Goal: Book appointment/travel/reservation

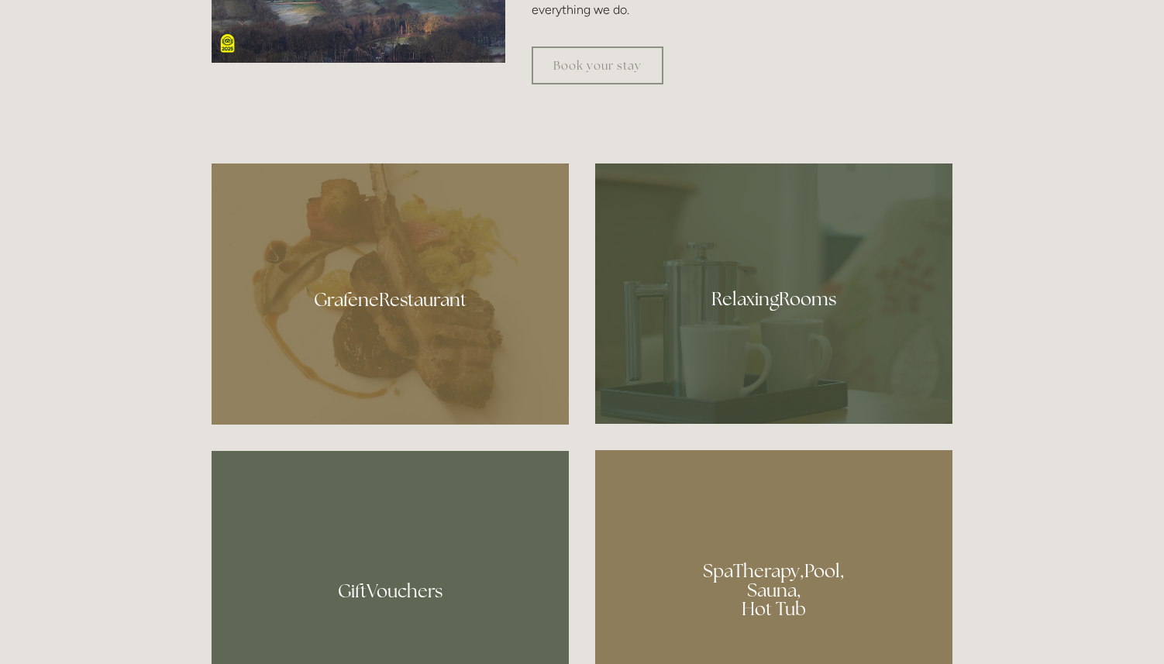
scroll to position [1022, 0]
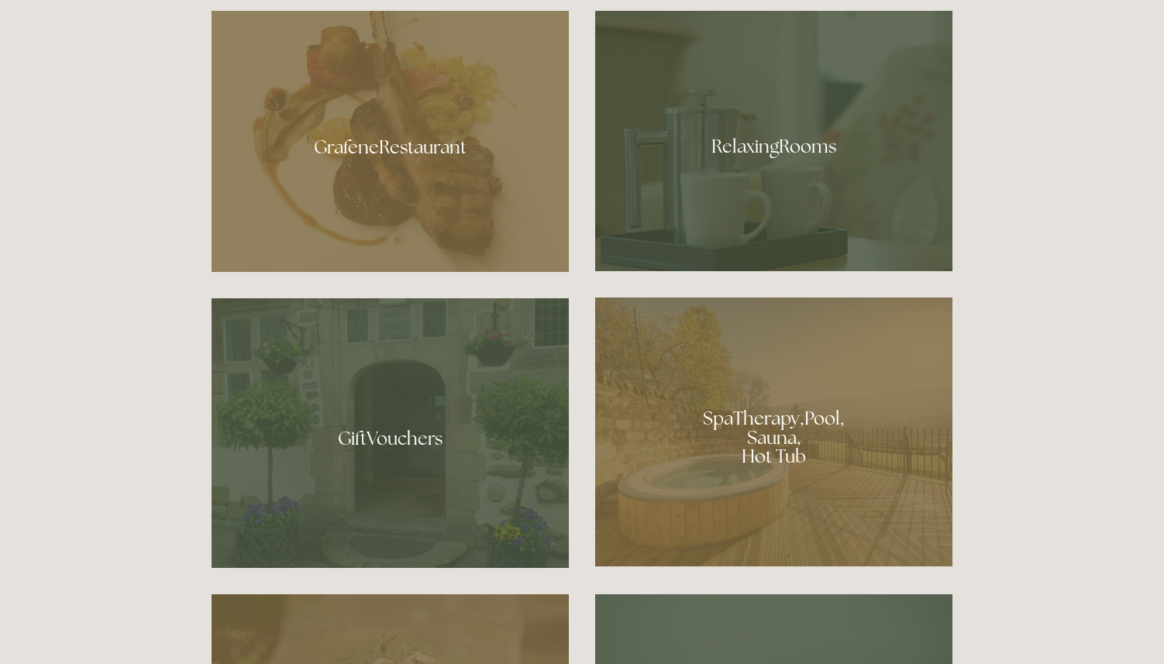
click at [768, 145] on div at bounding box center [773, 141] width 357 height 260
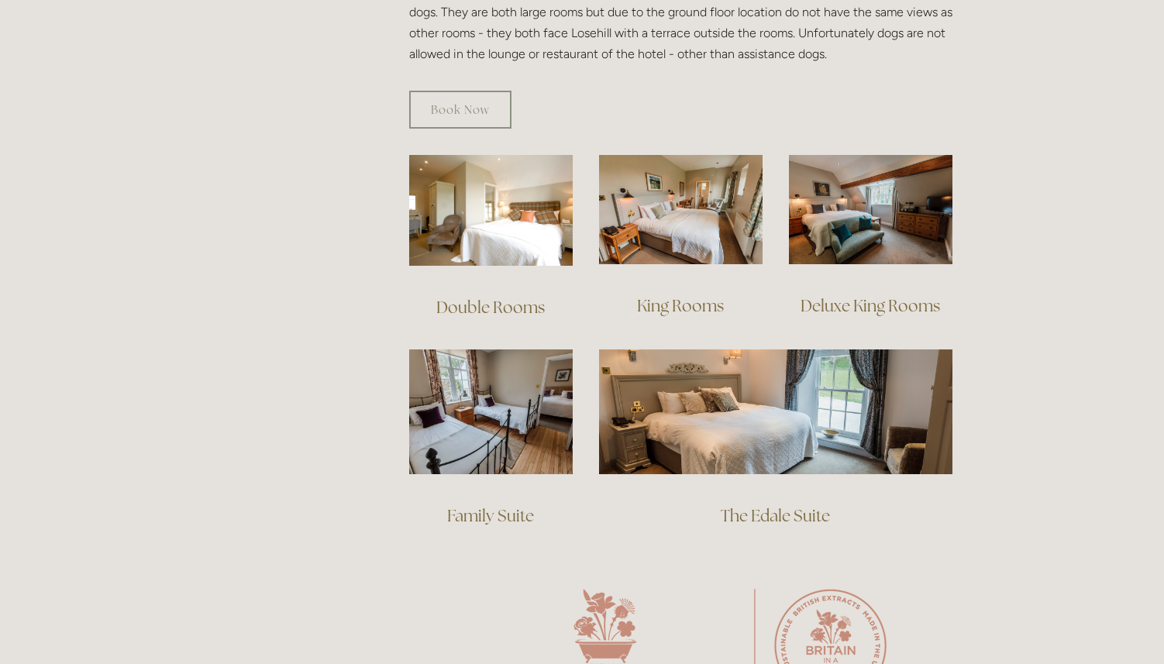
scroll to position [1049, 0]
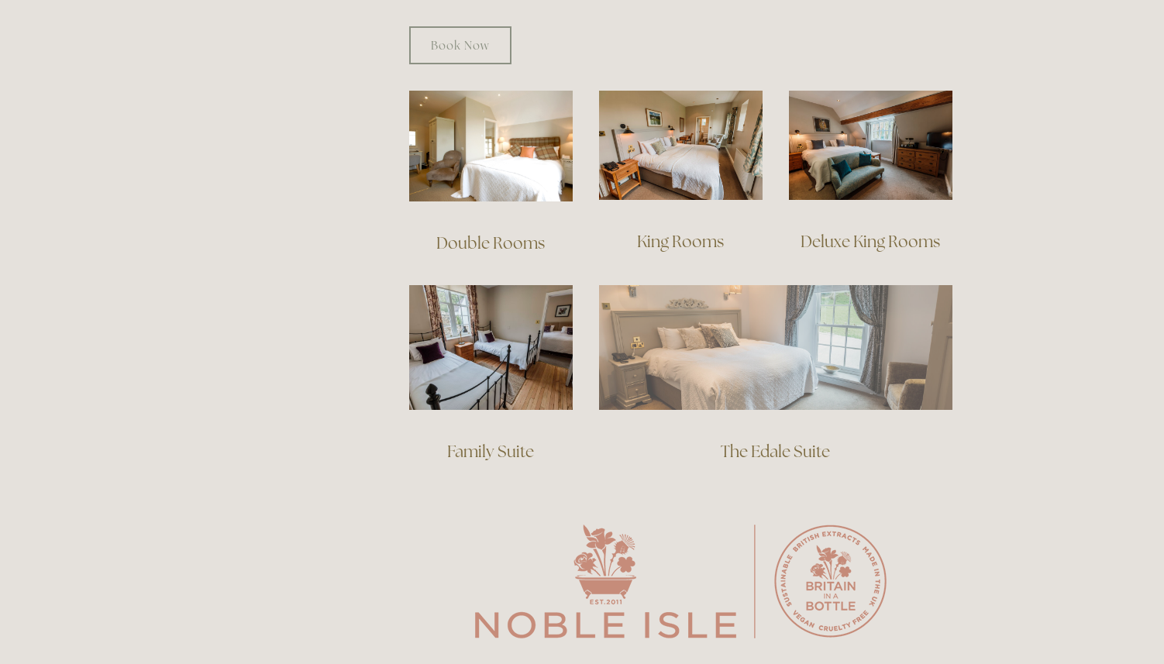
click at [800, 329] on img at bounding box center [775, 347] width 353 height 124
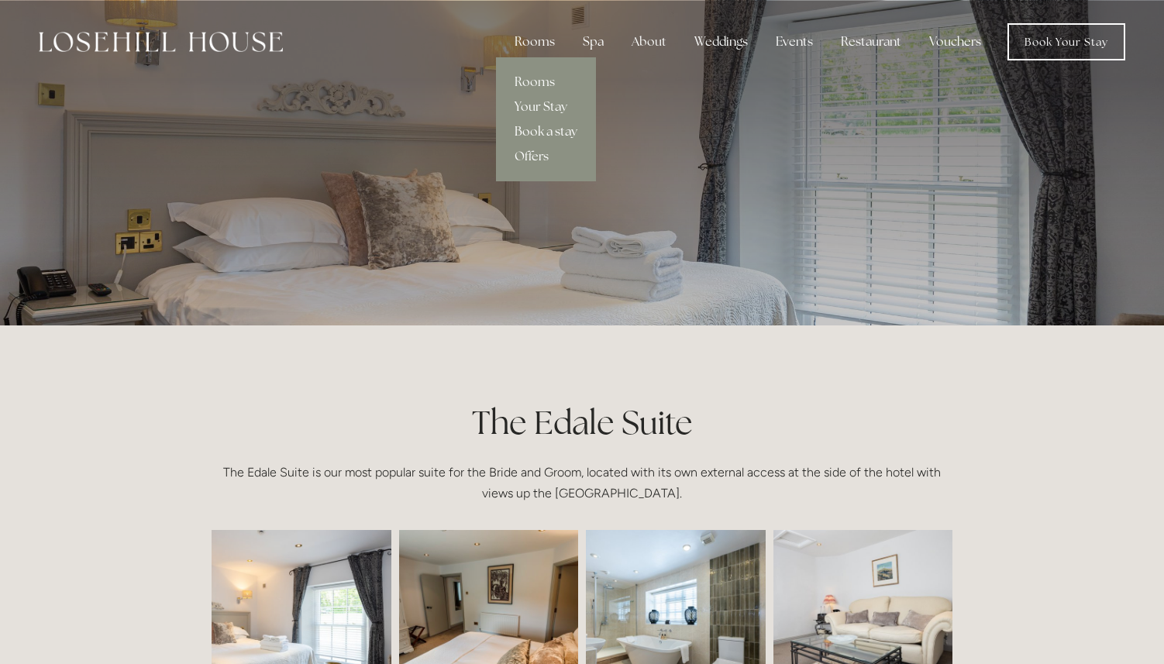
click at [552, 128] on link "Book a stay" at bounding box center [546, 131] width 100 height 25
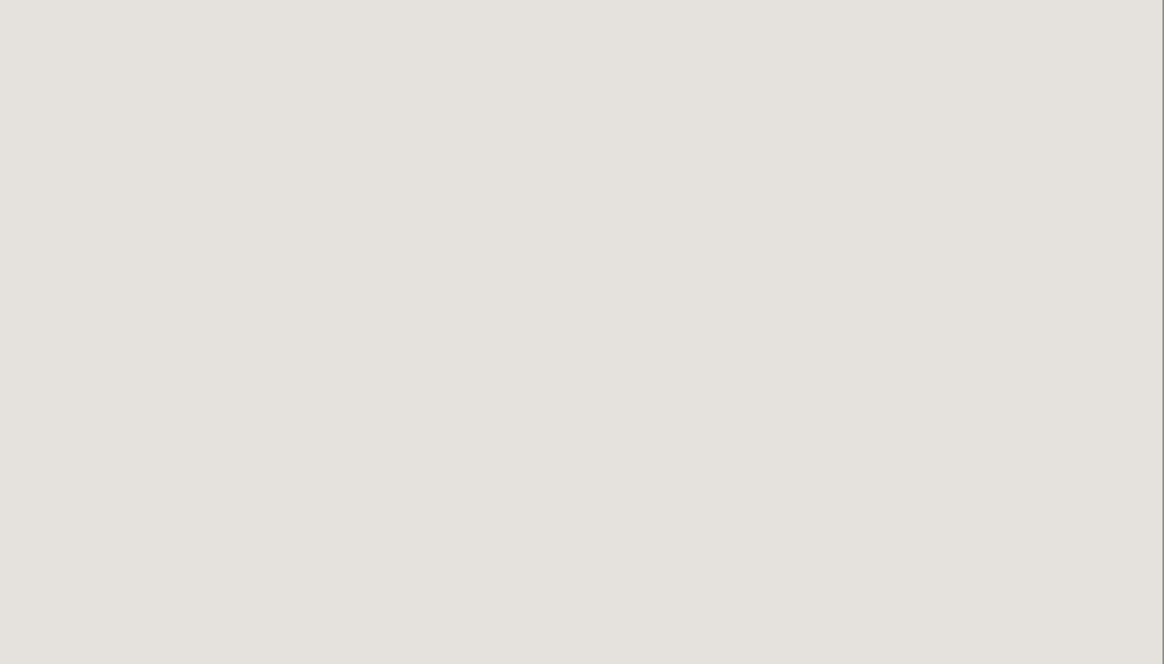
scroll to position [450, 2]
